Goal: Information Seeking & Learning: Learn about a topic

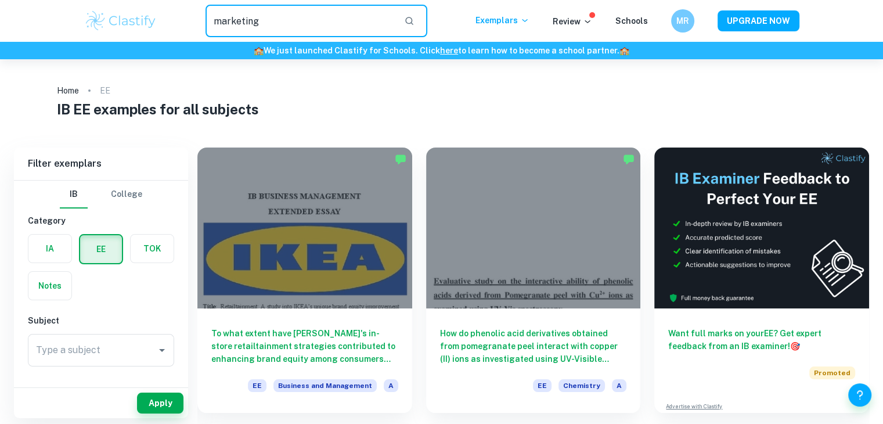
type input "marketing"
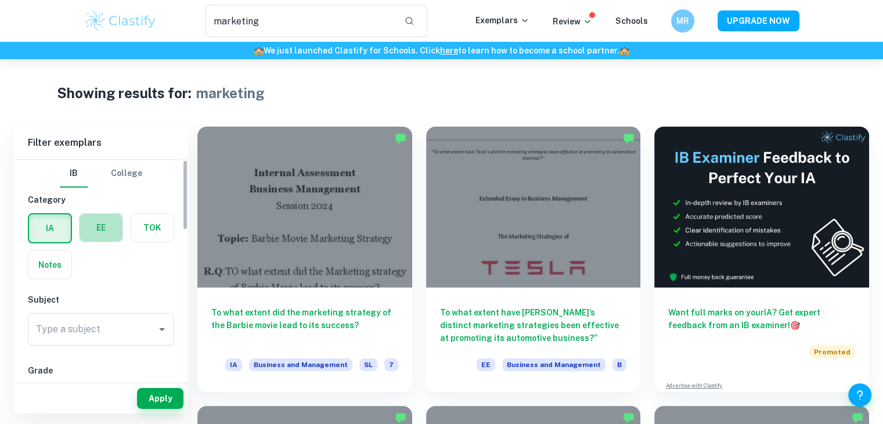
click at [103, 216] on label "button" at bounding box center [101, 228] width 43 height 28
click at [0, 0] on input "radio" at bounding box center [0, 0] width 0 height 0
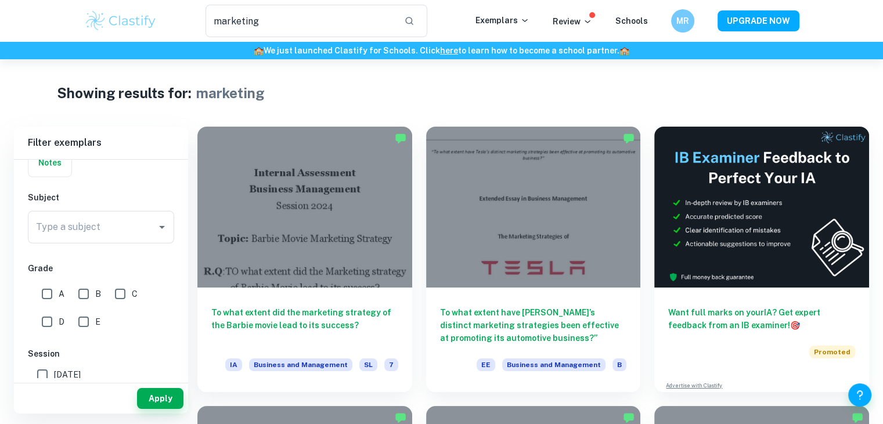
click at [50, 287] on input "A" at bounding box center [46, 293] width 23 height 23
checkbox input "true"
click at [80, 295] on input "B" at bounding box center [83, 293] width 23 height 23
checkbox input "true"
click at [159, 391] on button "Apply" at bounding box center [160, 398] width 46 height 21
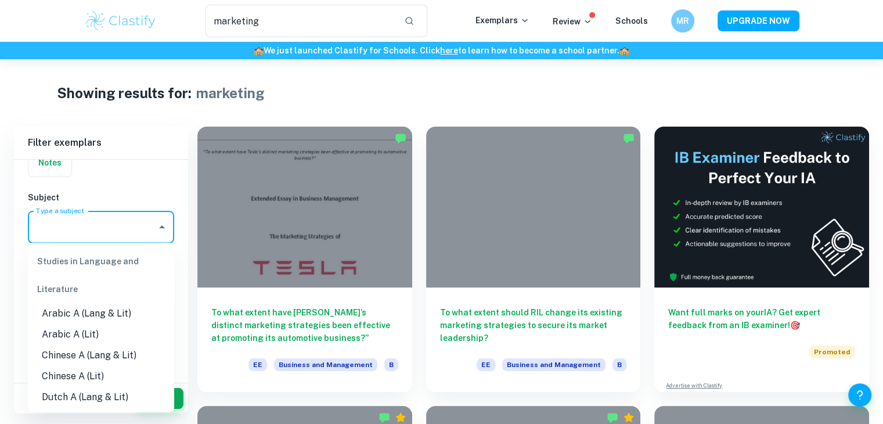
click at [113, 223] on input "Type a subject" at bounding box center [92, 227] width 118 height 22
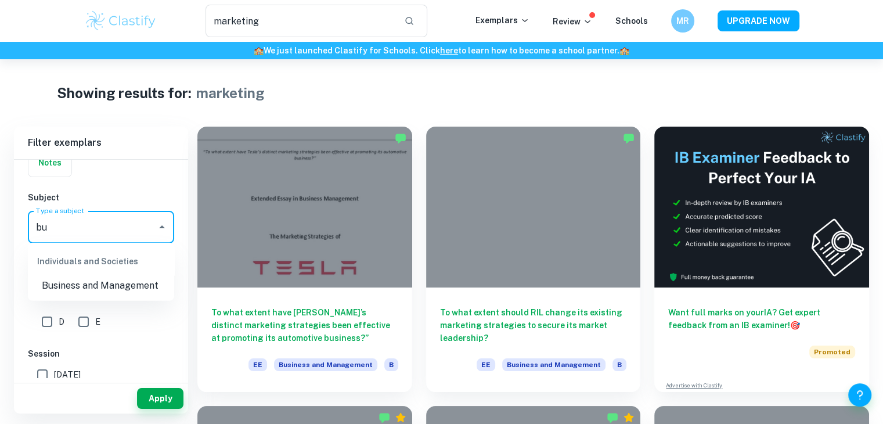
click at [103, 291] on li "Business and Management" at bounding box center [101, 285] width 146 height 21
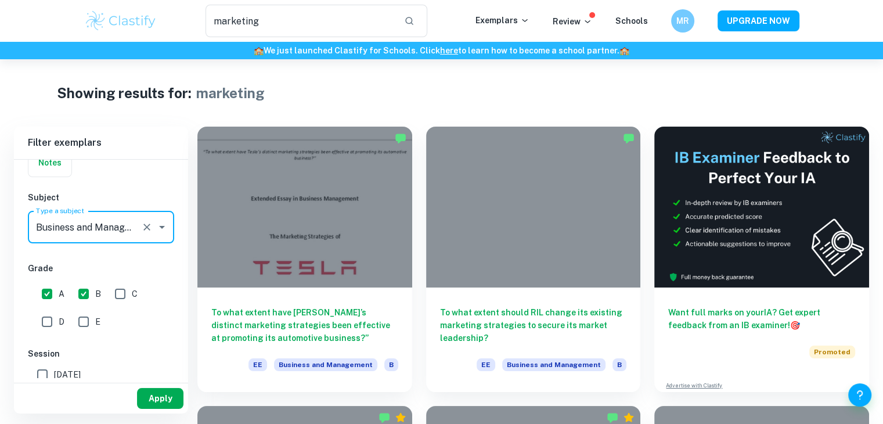
type input "Business and Management"
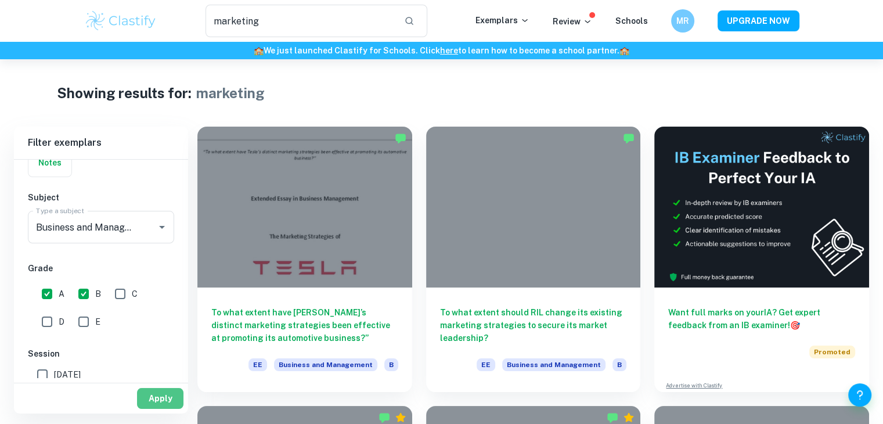
click at [156, 398] on button "Apply" at bounding box center [160, 398] width 46 height 21
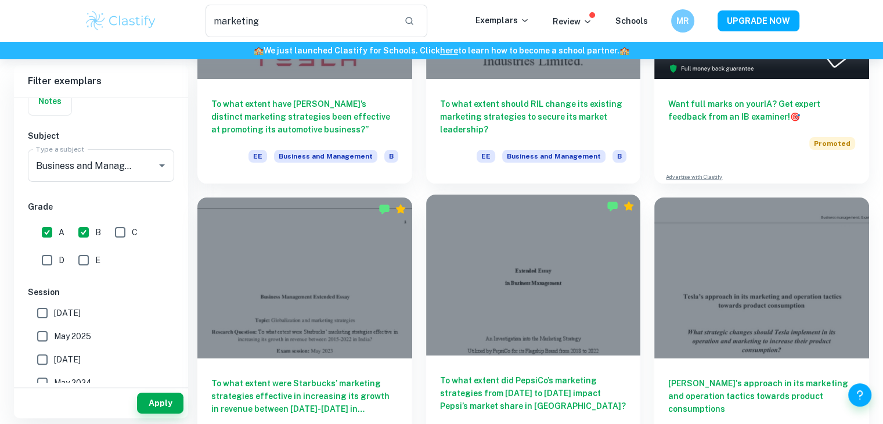
scroll to position [269, 0]
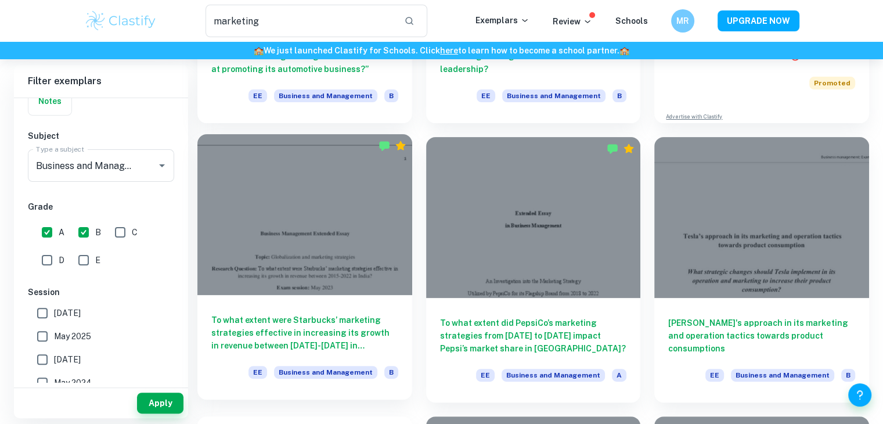
click at [379, 320] on h6 "To what extent were Starbucks’ marketing strategies effective in increasing its…" at bounding box center [304, 332] width 187 height 38
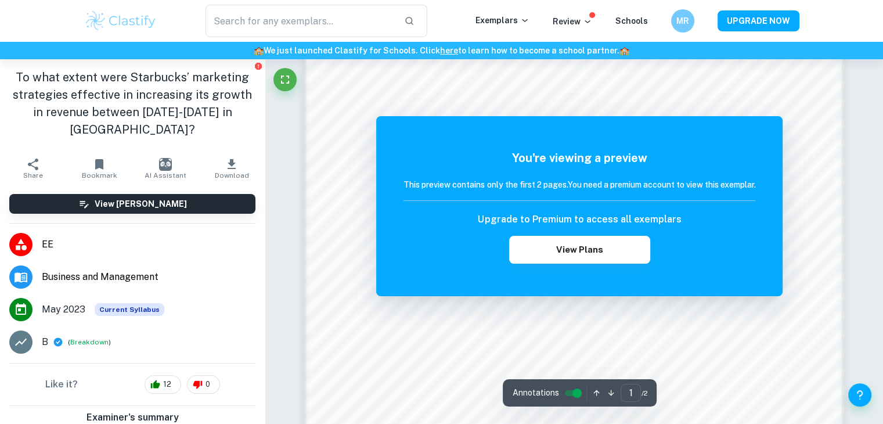
scroll to position [889, 0]
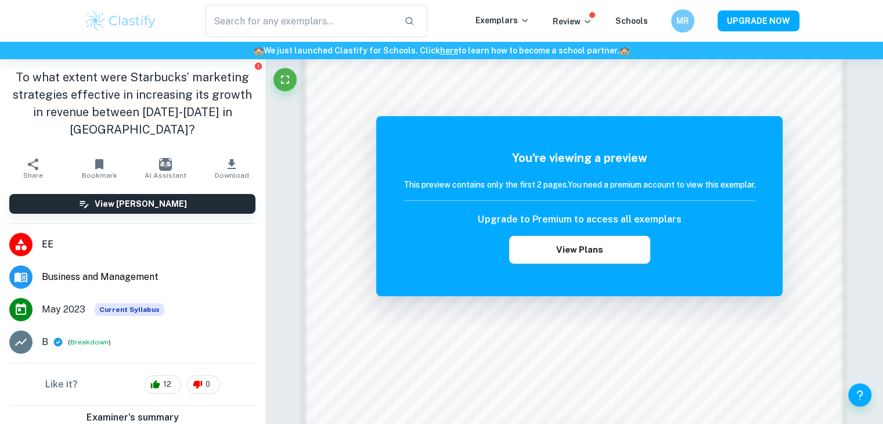
click at [41, 78] on h1 "To what extent were Starbucks’ marketing strategies effective in increasing its…" at bounding box center [132, 103] width 246 height 70
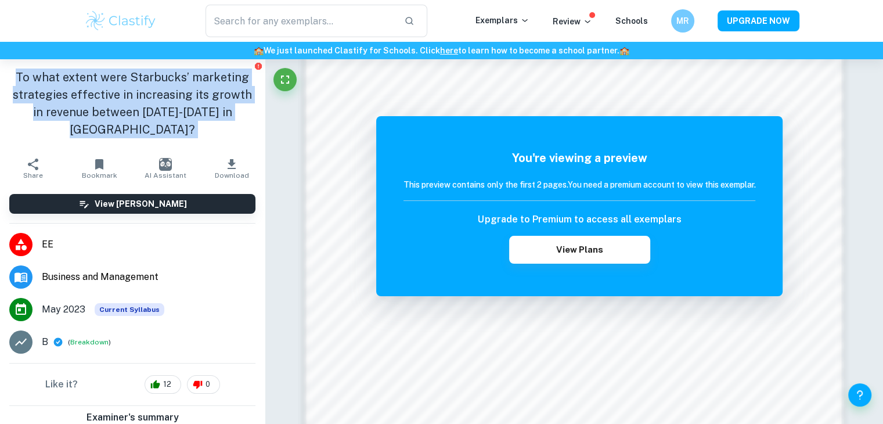
click at [41, 78] on h1 "To what extent were Starbucks’ marketing strategies effective in increasing its…" at bounding box center [132, 103] width 246 height 70
copy aside "To what extent were Starbucks’ marketing strategies effective in increasing its…"
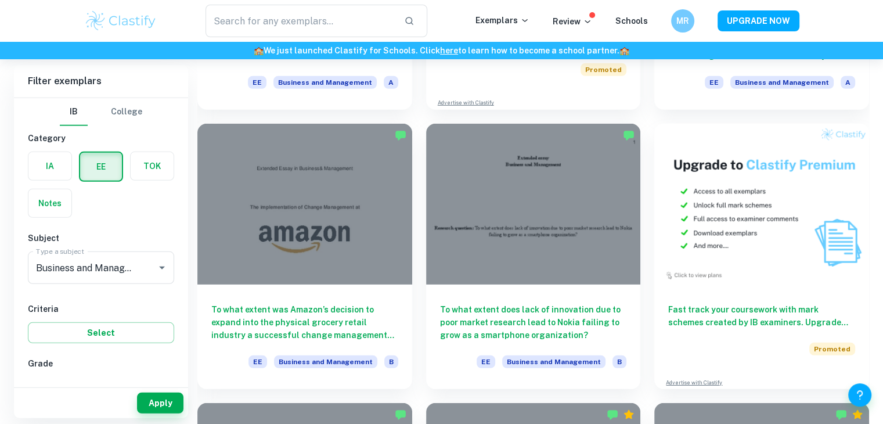
scroll to position [3376, 0]
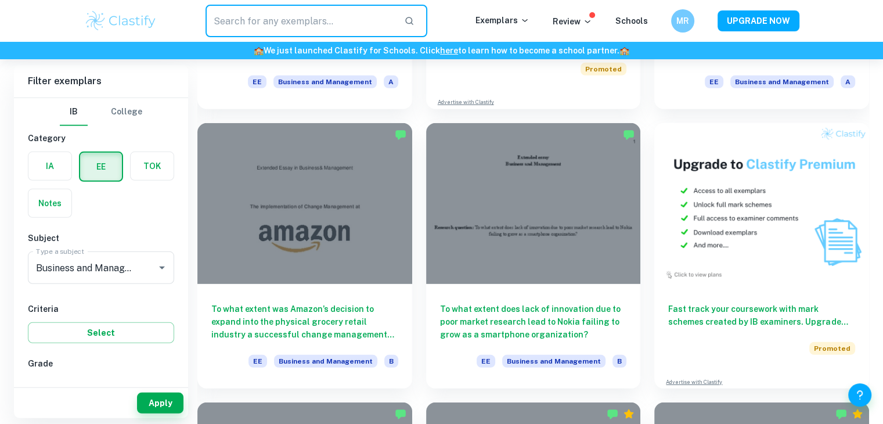
click at [318, 31] on input "text" at bounding box center [300, 21] width 190 height 33
type input "mar"
